Goal: Use online tool/utility: Utilize a website feature to perform a specific function

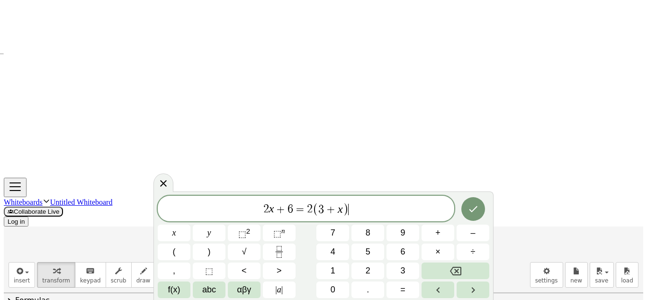
scroll to position [9, 0]
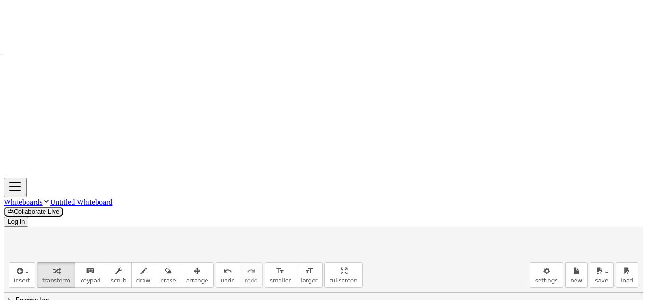
drag, startPoint x: 286, startPoint y: 142, endPoint x: 311, endPoint y: 142, distance: 25.1
click at [219, 262] on button "undo undo" at bounding box center [227, 275] width 25 height 26
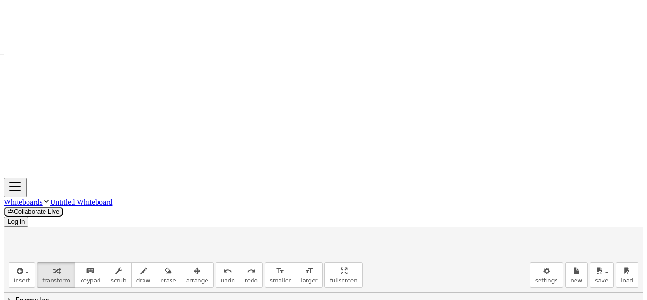
drag, startPoint x: 289, startPoint y: 134, endPoint x: 315, endPoint y: 133, distance: 25.6
click at [221, 277] on span "undo" at bounding box center [228, 280] width 14 height 7
drag, startPoint x: 286, startPoint y: 137, endPoint x: 308, endPoint y: 134, distance: 21.6
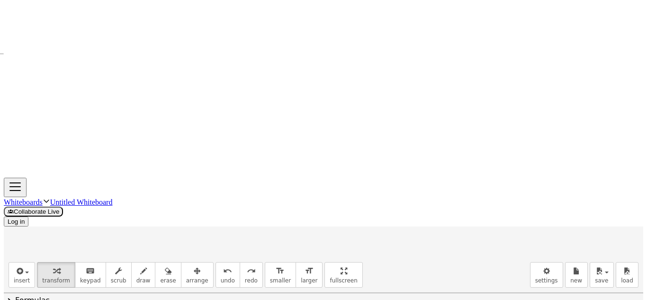
drag, startPoint x: 319, startPoint y: 211, endPoint x: 191, endPoint y: 218, distance: 127.6
drag, startPoint x: 243, startPoint y: 235, endPoint x: 289, endPoint y: 236, distance: 45.5
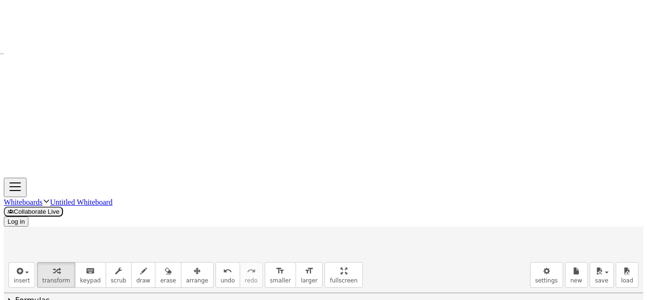
scroll to position [178, 0]
click at [221, 277] on span "undo" at bounding box center [228, 280] width 14 height 7
drag, startPoint x: 324, startPoint y: 180, endPoint x: 207, endPoint y: 193, distance: 118.1
drag, startPoint x: 248, startPoint y: 221, endPoint x: 286, endPoint y: 224, distance: 38.5
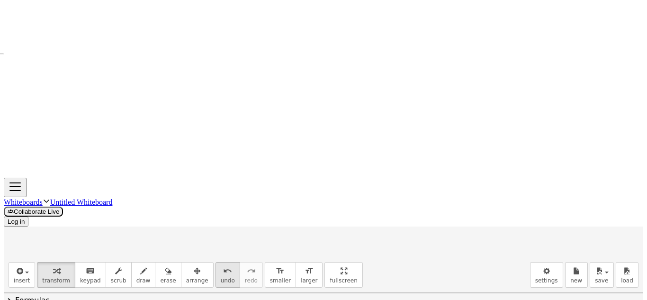
click at [223, 265] on icon "undo" at bounding box center [227, 270] width 9 height 11
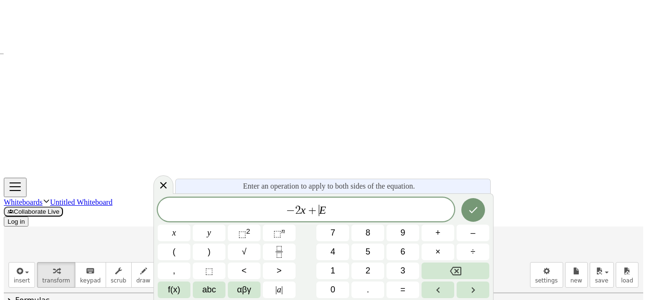
scroll to position [11, 0]
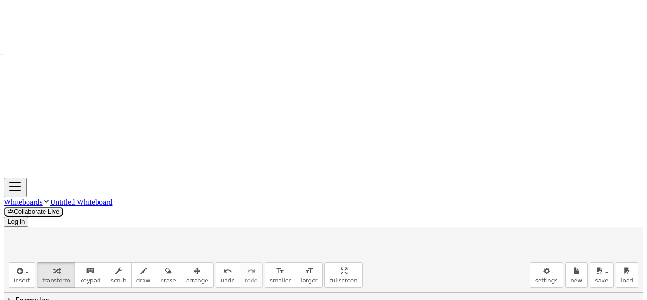
drag, startPoint x: 408, startPoint y: 185, endPoint x: 320, endPoint y: 188, distance: 87.7
drag, startPoint x: 161, startPoint y: 213, endPoint x: 190, endPoint y: 212, distance: 29.4
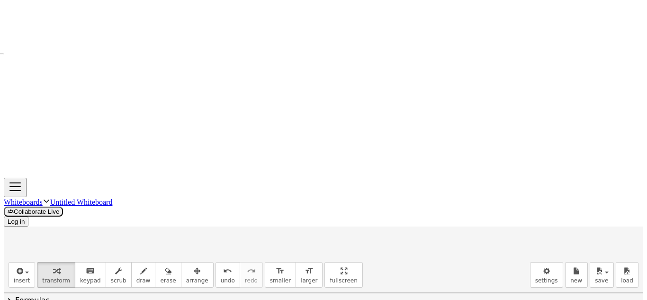
drag, startPoint x: 250, startPoint y: 200, endPoint x: 294, endPoint y: 203, distance: 44.2
click at [223, 265] on icon "undo" at bounding box center [227, 270] width 9 height 11
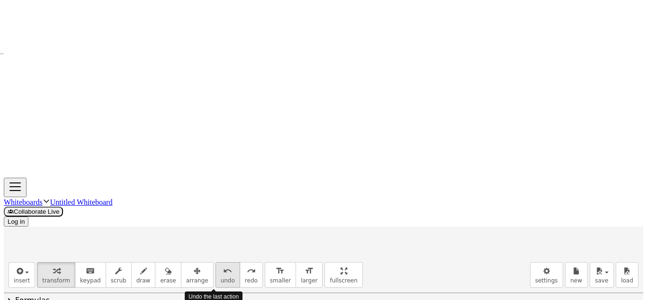
click at [223, 265] on icon "undo" at bounding box center [227, 270] width 9 height 11
drag, startPoint x: 351, startPoint y: 125, endPoint x: 376, endPoint y: 125, distance: 25.6
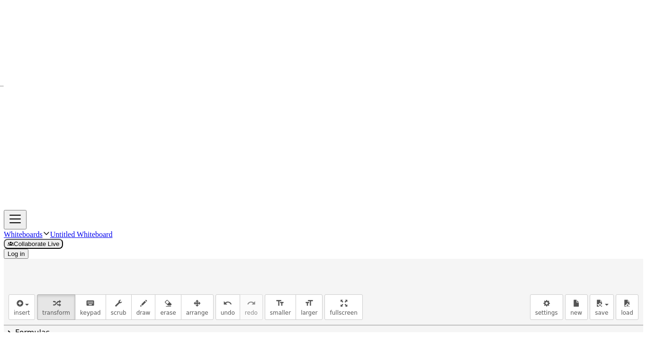
scroll to position [247, 0]
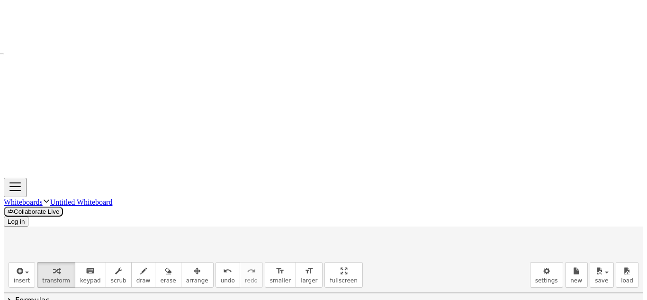
drag, startPoint x: 302, startPoint y: 170, endPoint x: 296, endPoint y: 181, distance: 12.5
drag, startPoint x: 302, startPoint y: 171, endPoint x: 239, endPoint y: 170, distance: 63.5
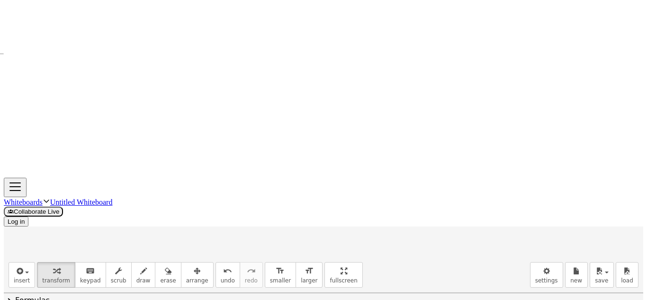
click at [215, 262] on button "undo undo" at bounding box center [227, 275] width 25 height 26
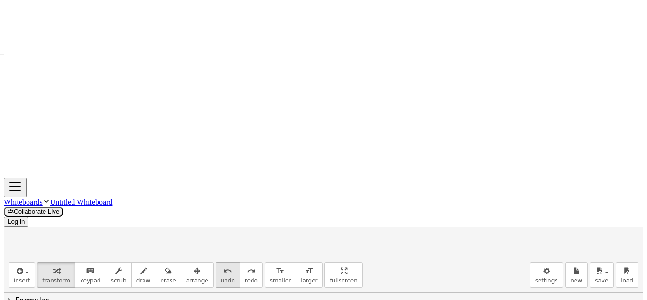
click at [215, 262] on button "undo undo" at bounding box center [227, 275] width 25 height 26
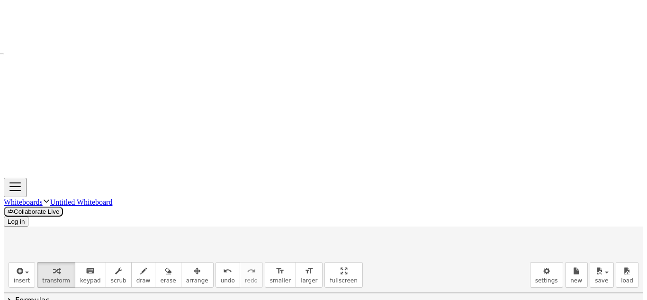
drag, startPoint x: 364, startPoint y: 151, endPoint x: 388, endPoint y: 149, distance: 24.7
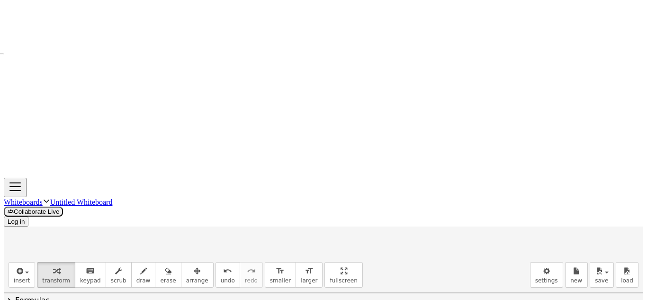
drag, startPoint x: 311, startPoint y: 224, endPoint x: 252, endPoint y: 220, distance: 59.3
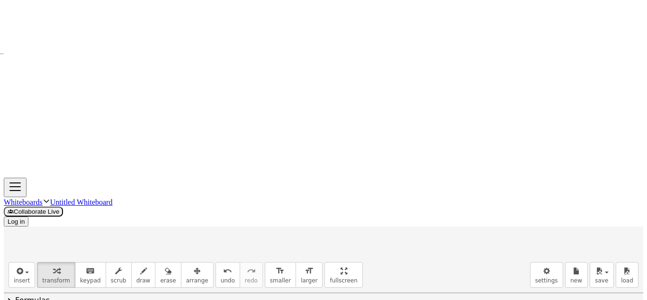
scroll to position [291, 0]
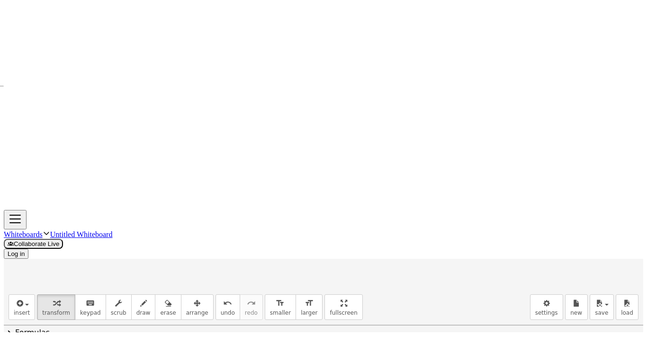
scroll to position [282, 0]
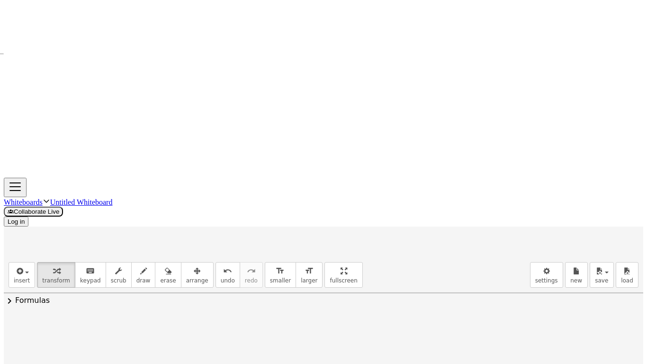
drag, startPoint x: 420, startPoint y: 250, endPoint x: 409, endPoint y: 200, distance: 50.9
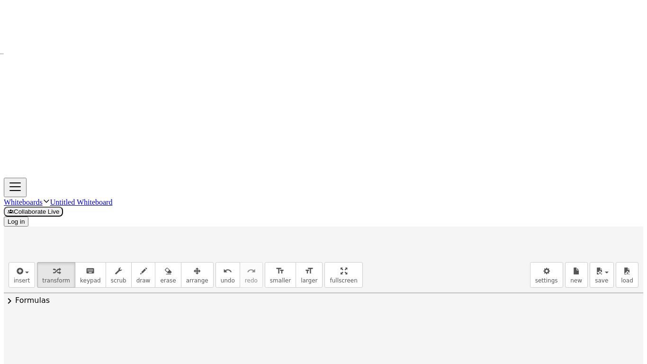
click at [223, 265] on icon "undo" at bounding box center [227, 270] width 9 height 11
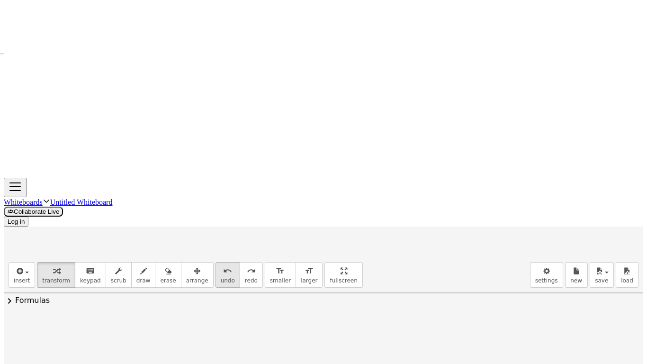
click at [223, 265] on icon "undo" at bounding box center [227, 270] width 9 height 11
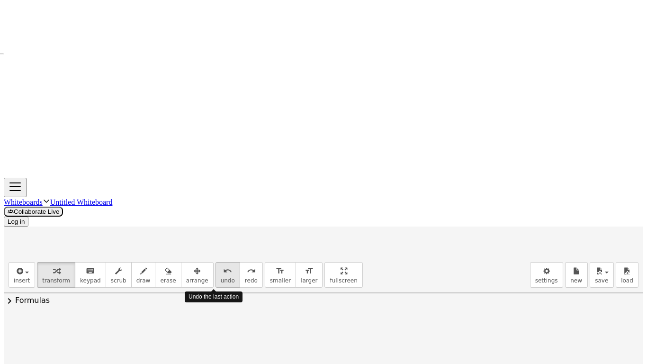
click at [223, 265] on icon "undo" at bounding box center [227, 270] width 9 height 11
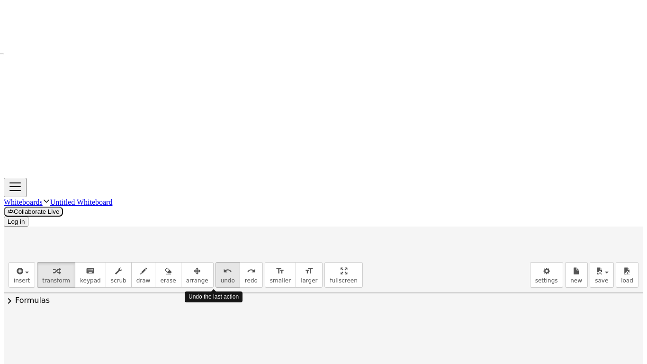
click at [223, 265] on icon "undo" at bounding box center [227, 270] width 9 height 11
click at [277, 160] on div at bounding box center [323, 315] width 639 height 564
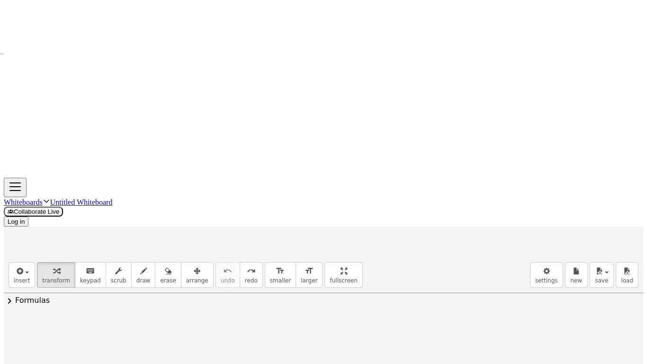
click at [294, 165] on div at bounding box center [323, 315] width 639 height 564
drag, startPoint x: 311, startPoint y: 186, endPoint x: 334, endPoint y: 185, distance: 23.2
click at [221, 277] on span "undo" at bounding box center [228, 280] width 14 height 7
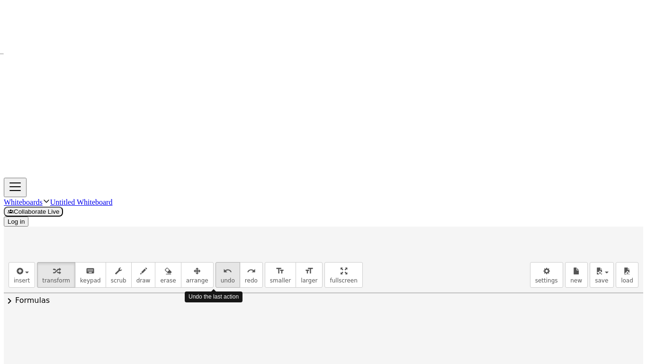
click at [221, 277] on span "undo" at bounding box center [228, 280] width 14 height 7
drag, startPoint x: 315, startPoint y: 186, endPoint x: 352, endPoint y: 187, distance: 37.0
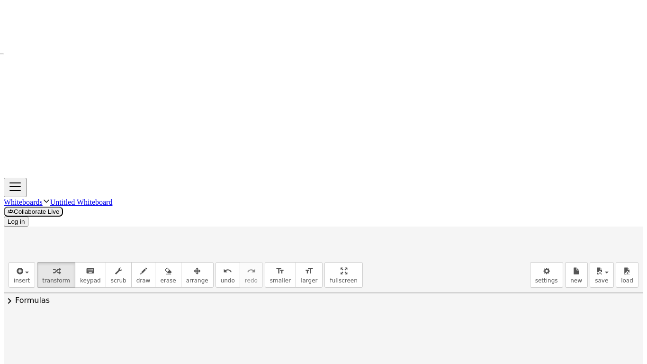
scroll to position [306, 0]
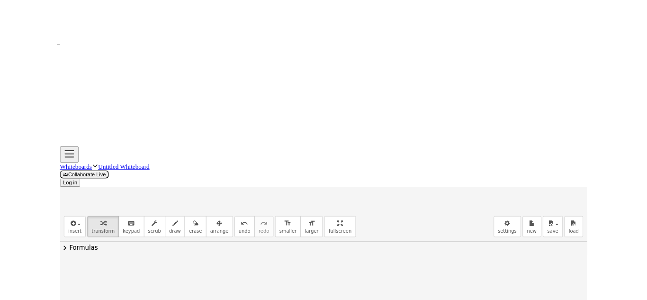
scroll to position [349, 0]
